Goal: Information Seeking & Learning: Check status

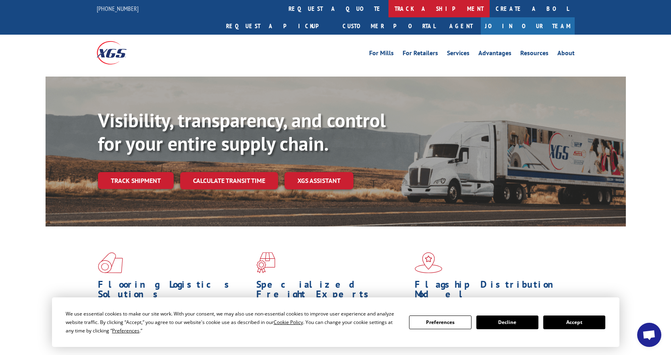
click at [389, 13] on link "track a shipment" at bounding box center [439, 8] width 101 height 17
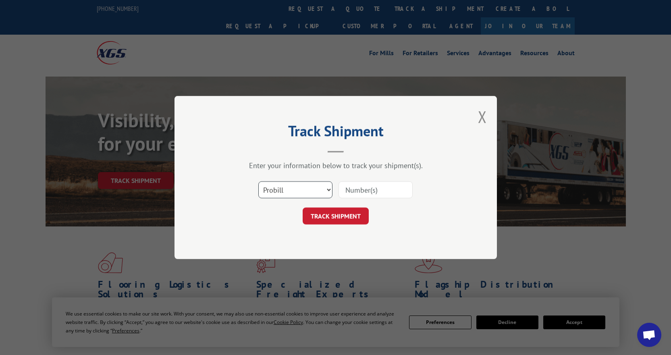
click at [322, 195] on select "Select category... Probill BOL PO" at bounding box center [295, 189] width 74 height 17
select select "bol"
click at [258, 181] on select "Select category... Probill BOL PO" at bounding box center [295, 189] width 74 height 17
click at [348, 187] on input at bounding box center [376, 189] width 74 height 17
paste input "7060232"
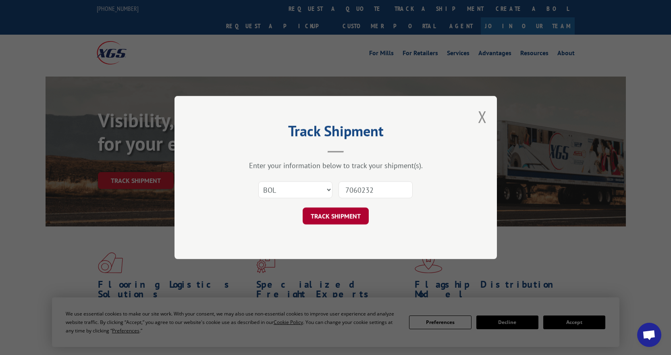
type input "7060232"
click at [344, 216] on button "TRACK SHIPMENT" at bounding box center [336, 216] width 66 height 17
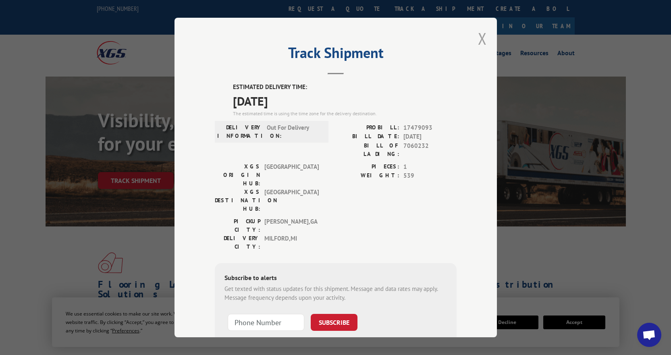
click at [479, 47] on button "Close modal" at bounding box center [482, 38] width 9 height 21
